Goal: Task Accomplishment & Management: Manage account settings

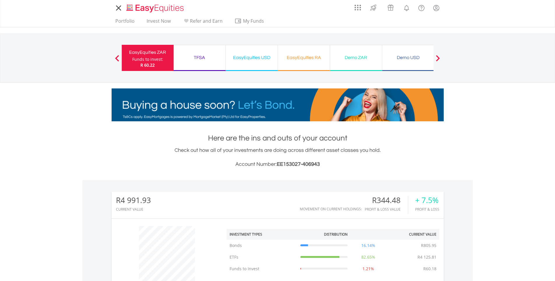
scroll to position [56, 111]
click at [514, 128] on body "My Investments Invest Now New Listings Sell My Recurring Investments Pending Or…" at bounding box center [277, 254] width 555 height 509
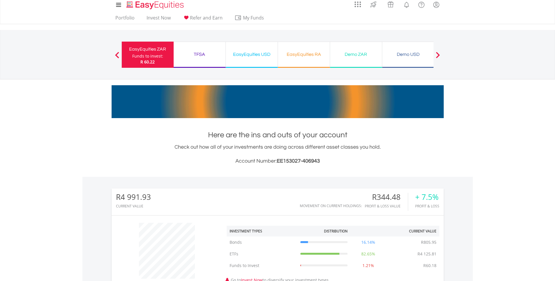
scroll to position [0, 0]
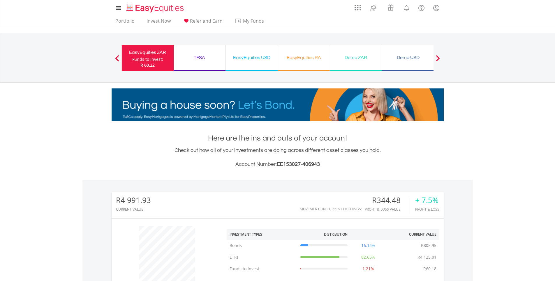
click at [315, 59] on div "EasyEquities RA" at bounding box center [303, 58] width 45 height 8
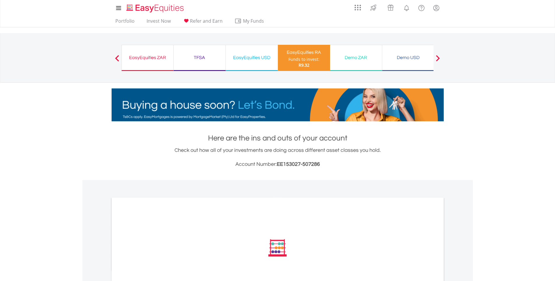
click at [144, 58] on div "EasyEquities ZAR" at bounding box center [147, 58] width 45 height 8
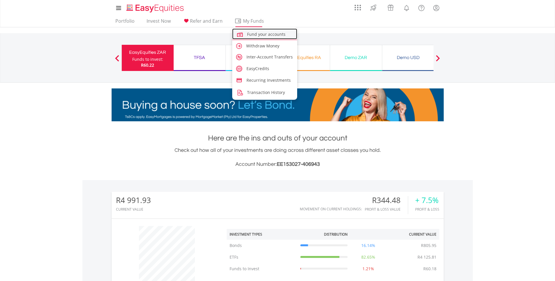
click at [258, 33] on span "Fund your accounts" at bounding box center [266, 34] width 38 height 6
